Goal: Find specific page/section

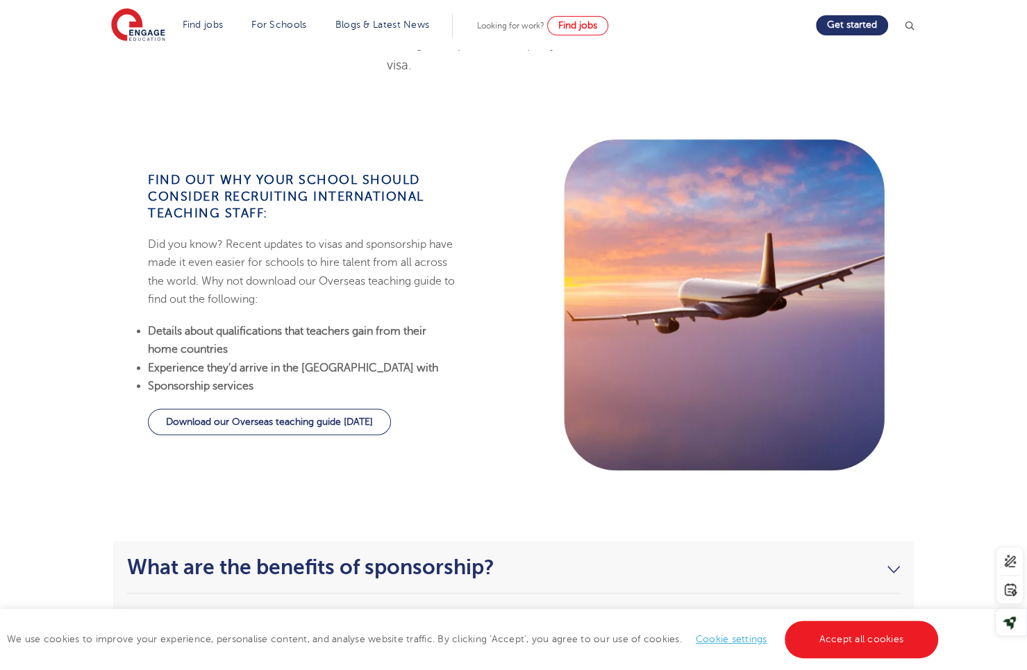
scroll to position [1515, 0]
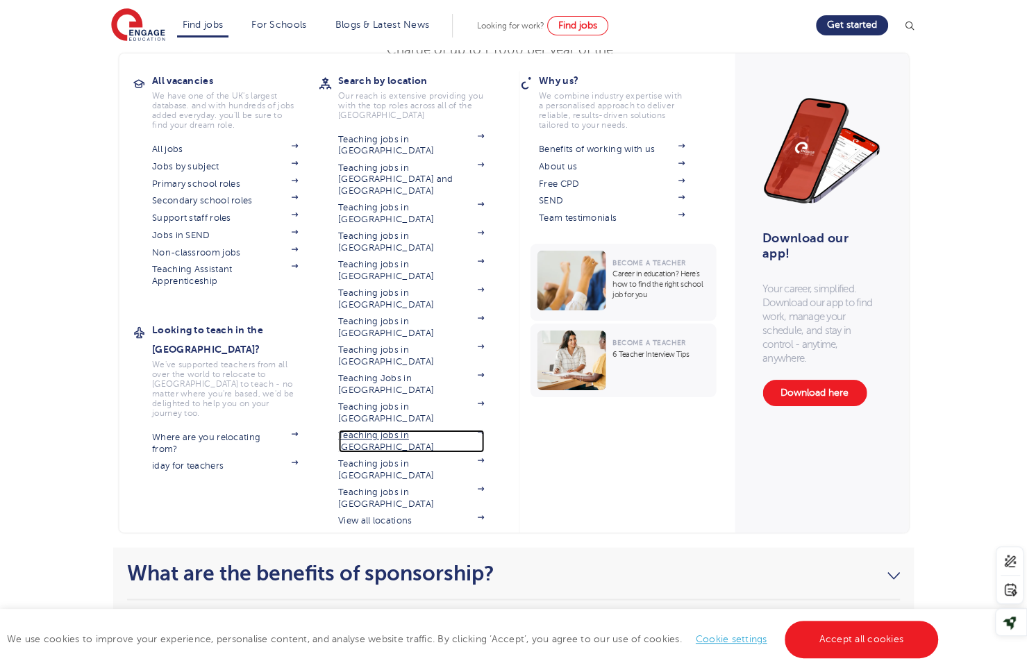
click at [406, 430] on link "Teaching jobs in [GEOGRAPHIC_DATA]" at bounding box center [411, 441] width 146 height 23
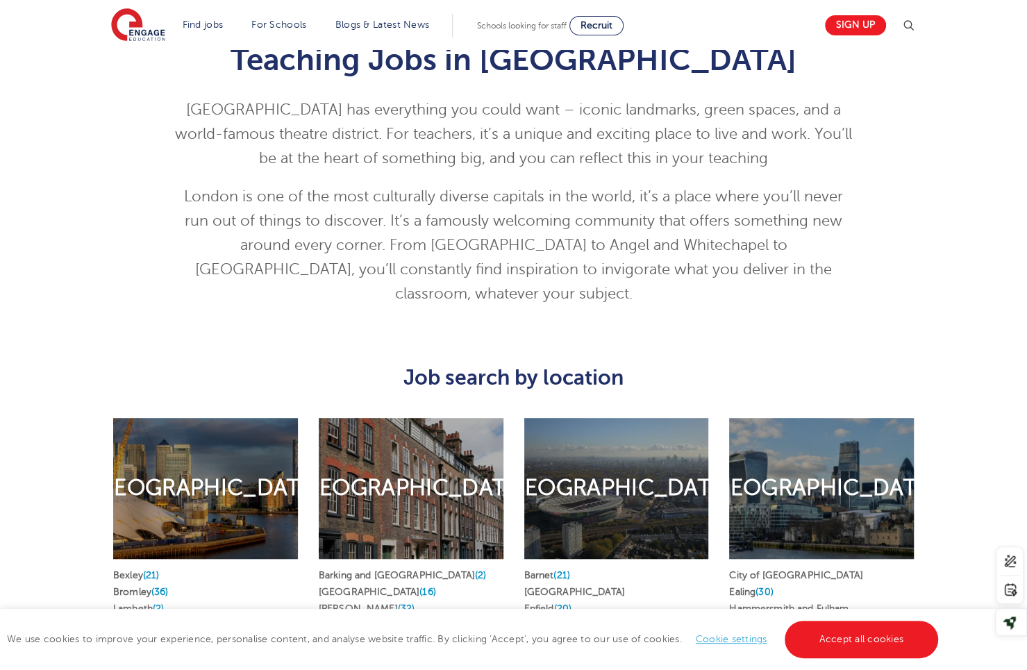
scroll to position [693, 0]
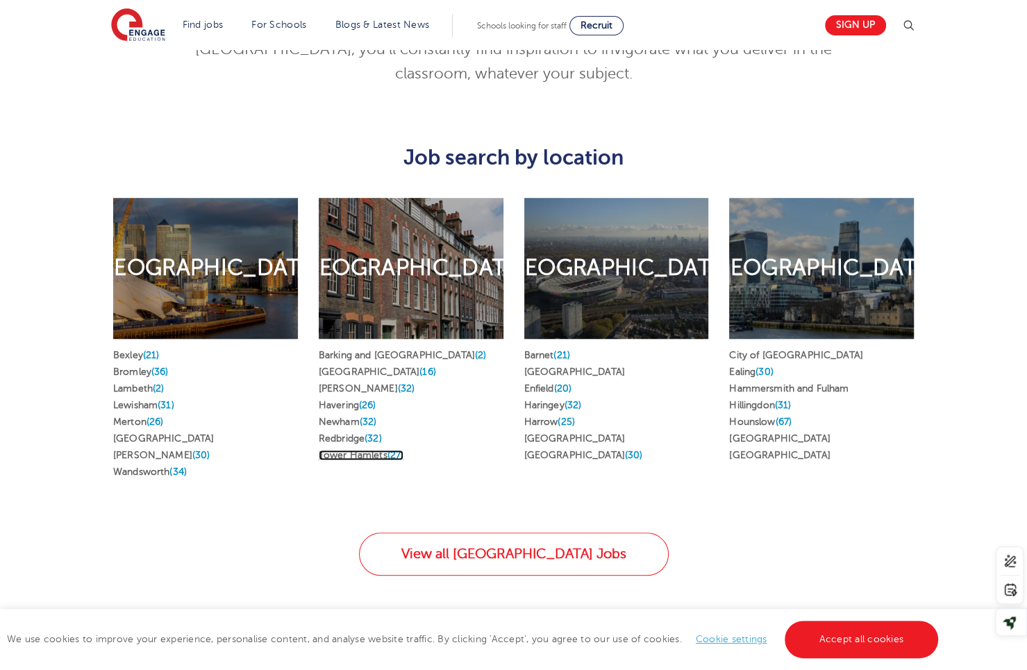
click at [361, 450] on link "Tower Hamlets (27)" at bounding box center [361, 455] width 85 height 10
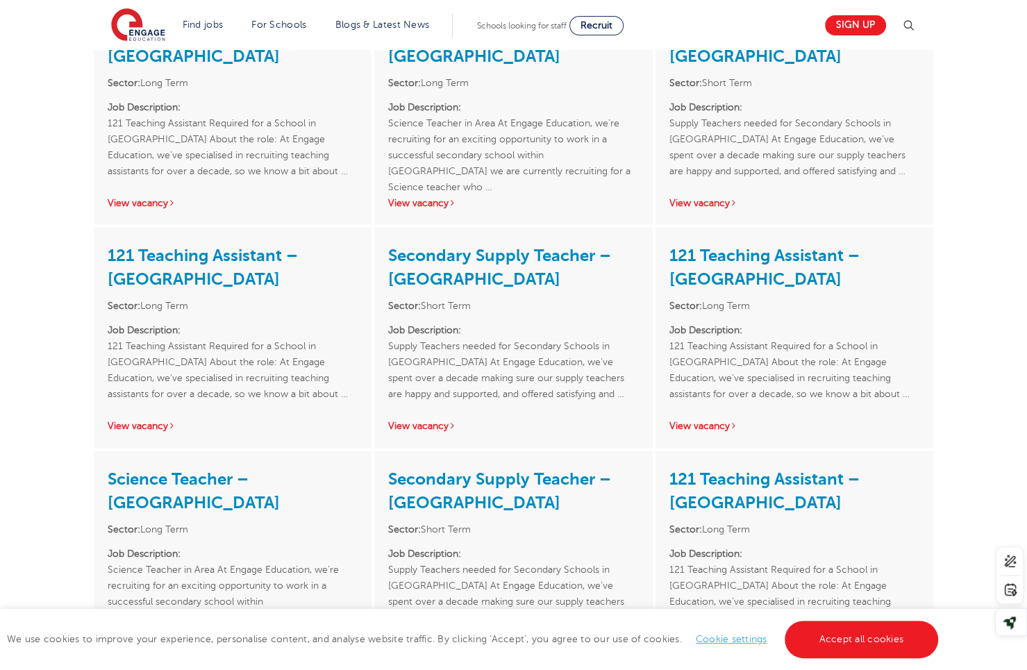
scroll to position [2732, 0]
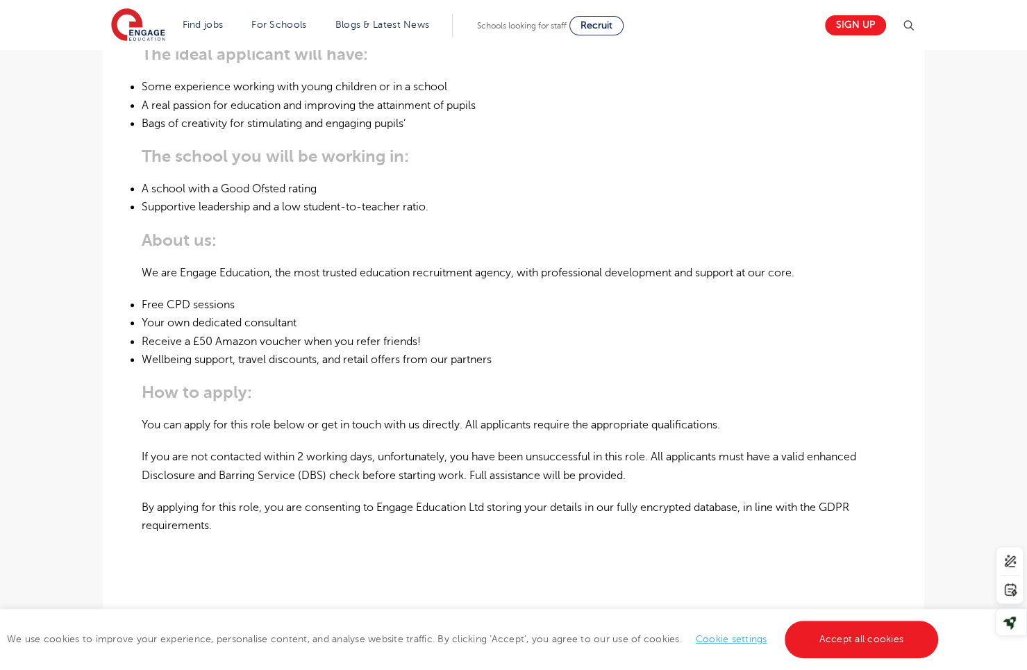
scroll to position [596, 0]
